Goal: Task Accomplishment & Management: Use online tool/utility

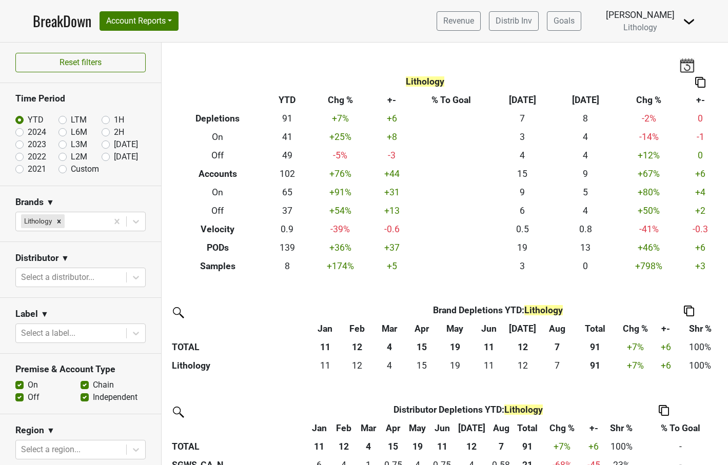
scroll to position [223, 0]
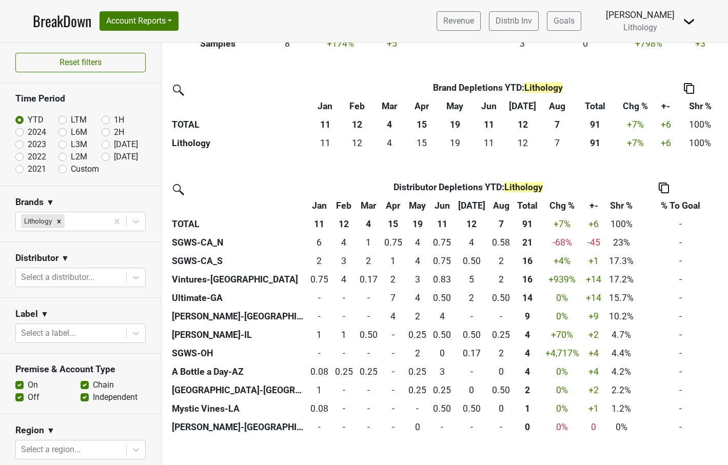
click at [57, 25] on link "BreakDown" at bounding box center [62, 21] width 58 height 22
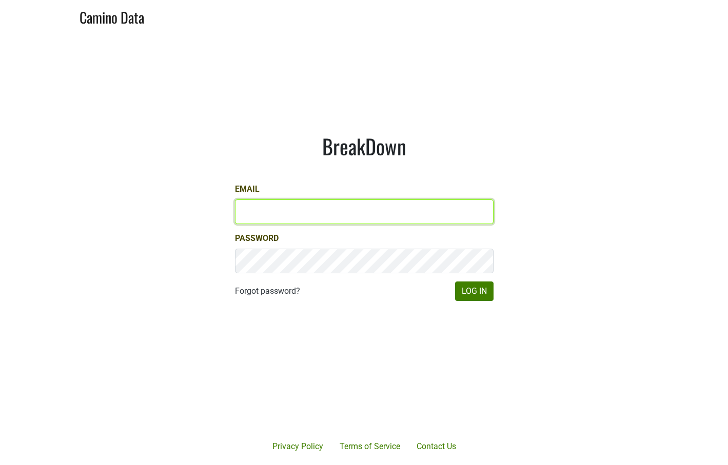
type input "[PERSON_NAME][EMAIL_ADDRESS][PERSON_NAME][DOMAIN_NAME]"
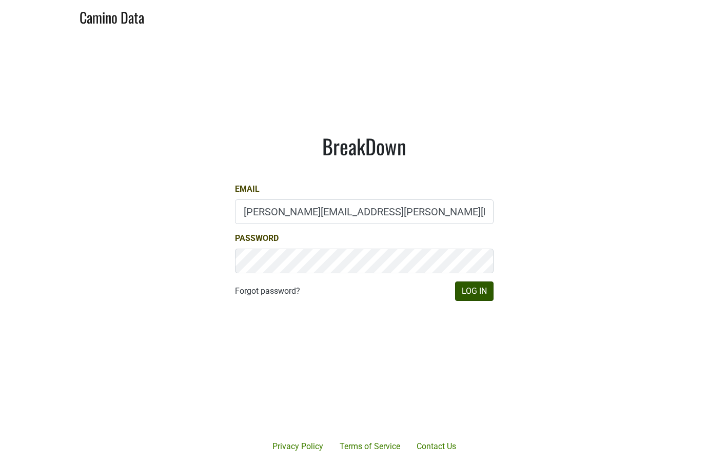
click at [472, 291] on button "Log In" at bounding box center [474, 291] width 38 height 19
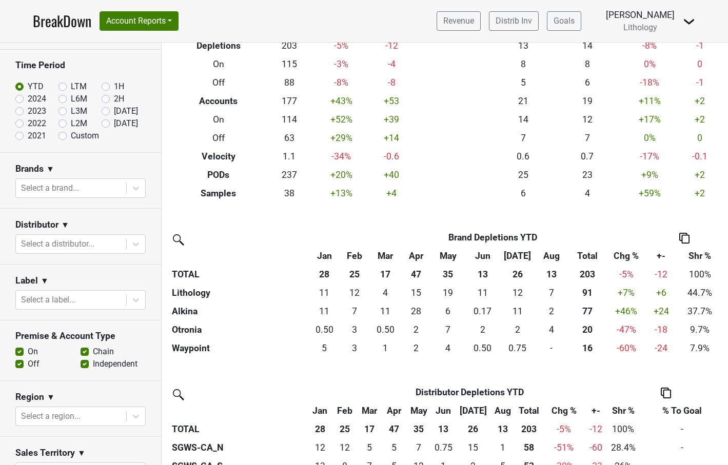
scroll to position [74, 0]
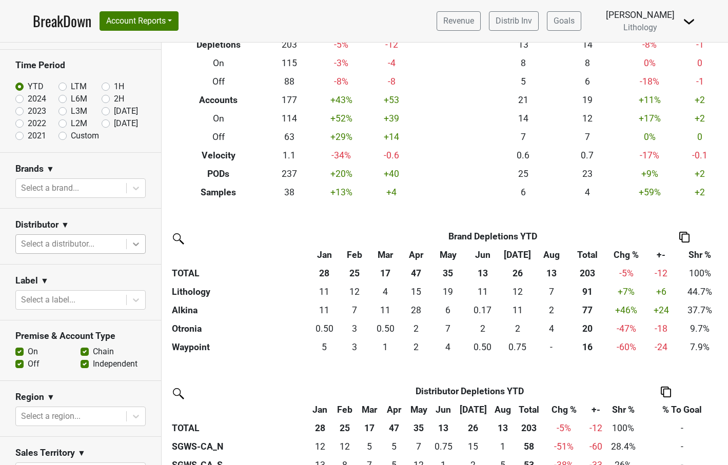
click at [136, 245] on icon at bounding box center [136, 245] width 6 height 4
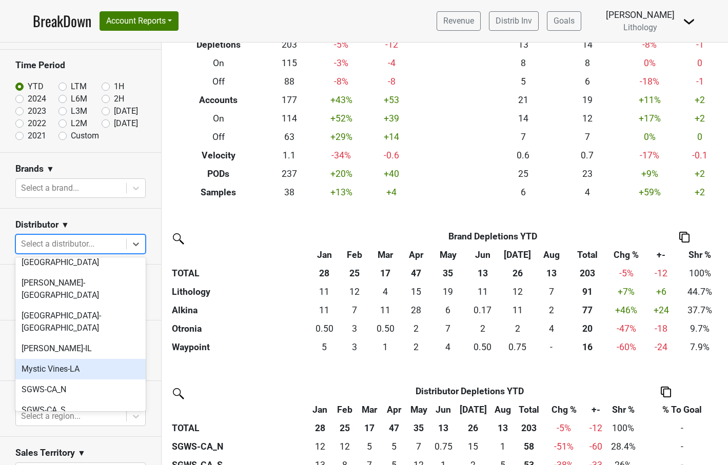
scroll to position [44, 0]
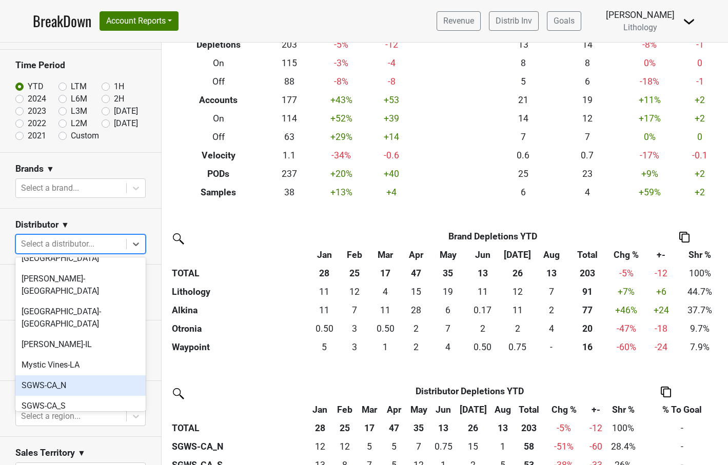
click at [96, 375] on div "SGWS-CA_N" at bounding box center [80, 385] width 130 height 21
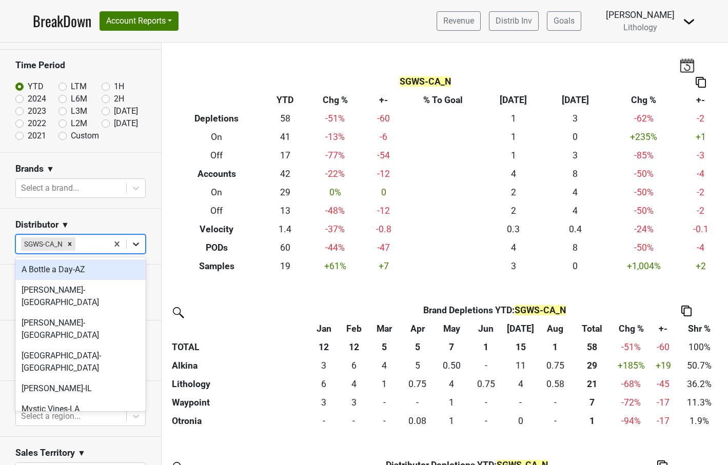
click at [135, 246] on icon at bounding box center [136, 244] width 10 height 10
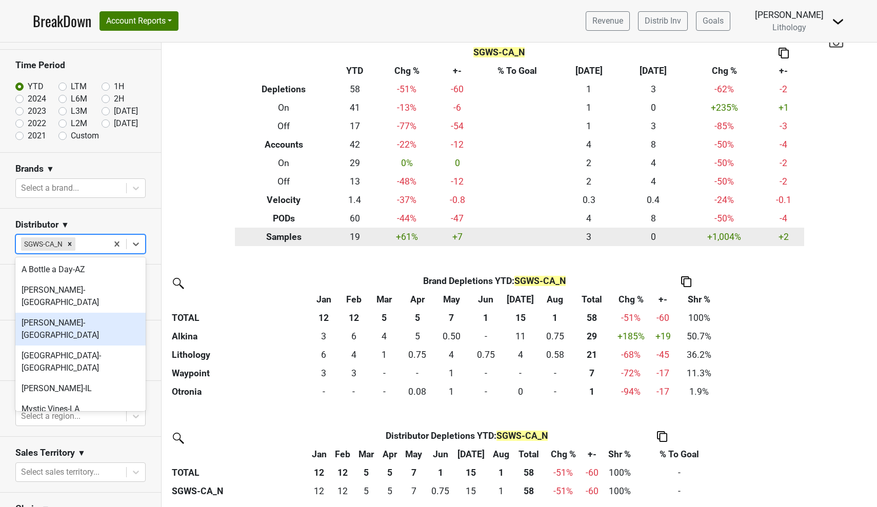
scroll to position [21, 0]
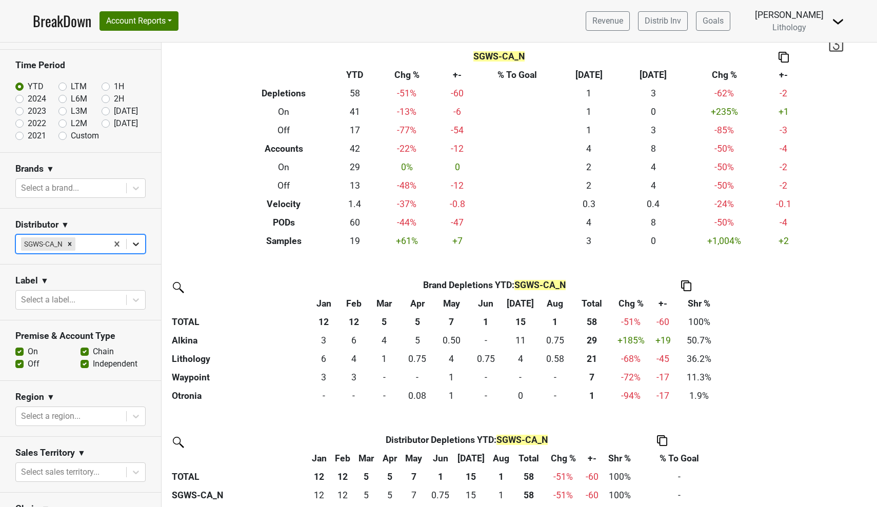
click at [136, 245] on icon at bounding box center [136, 245] width 6 height 4
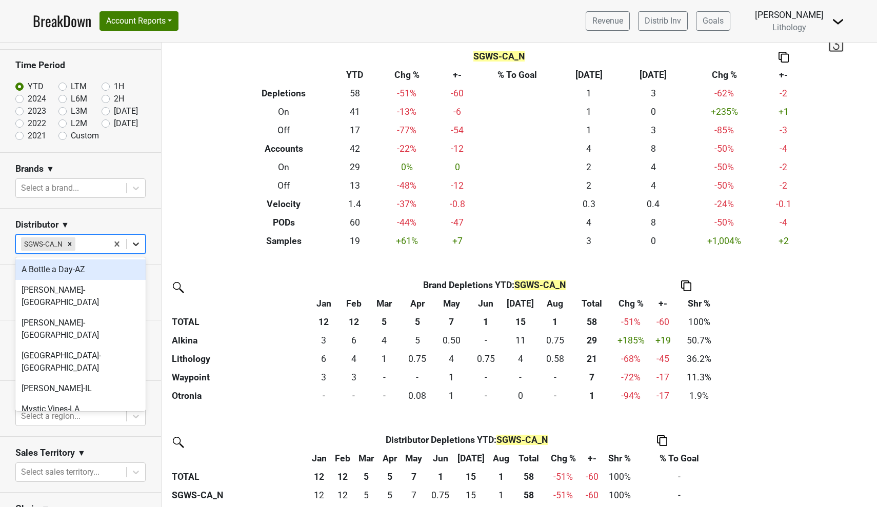
click at [136, 245] on icon at bounding box center [136, 245] width 6 height 4
click at [90, 419] on div "SGWS-CA_S" at bounding box center [80, 429] width 130 height 21
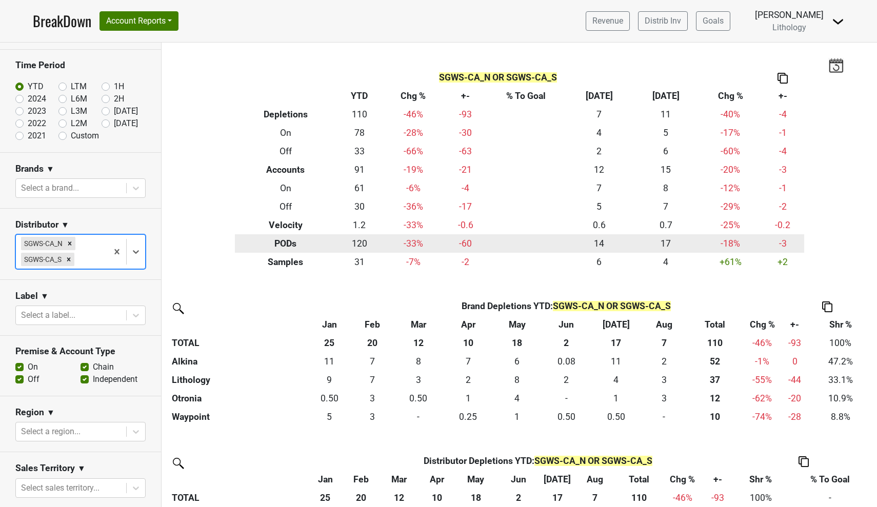
scroll to position [0, 0]
